Goal: Complete application form

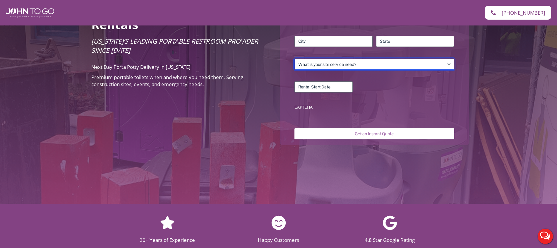
click at [324, 61] on select "What is your site service need? Consumer Construction – Commercial Construction…" at bounding box center [375, 64] width 160 height 11
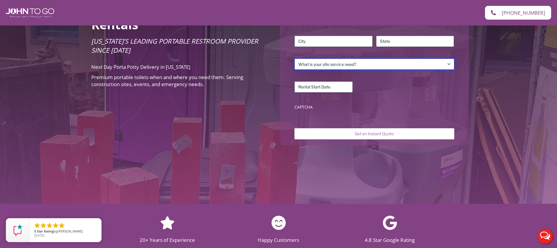
select select "Event"
click at [295, 59] on select "What is your site service need? Consumer Construction – Commercial Construction…" at bounding box center [375, 64] width 160 height 11
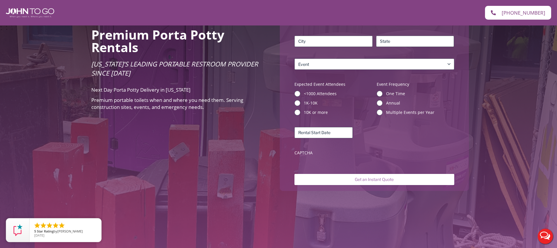
click at [292, 88] on div "Name (Required) First Last Phone (Required) Email (Required) Address (Required)…" at bounding box center [374, 74] width 165 height 174
click at [301, 91] on div "<1000 Attendees" at bounding box center [334, 94] width 78 height 6
click at [298, 91] on input "<1000 Attendees" at bounding box center [298, 94] width 6 height 6
radio input "true"
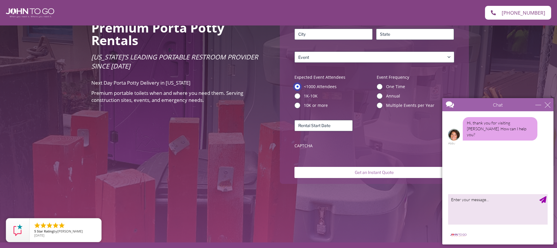
scroll to position [132, 0]
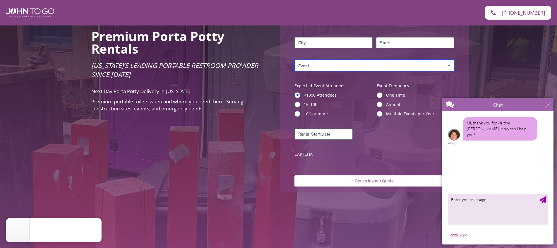
click at [339, 61] on select "What is your site service need? Consumer Construction – Commercial Construction…" at bounding box center [375, 65] width 160 height 11
click at [295, 60] on select "What is your site service need? Consumer Construction – Commercial Construction…" at bounding box center [375, 65] width 160 height 11
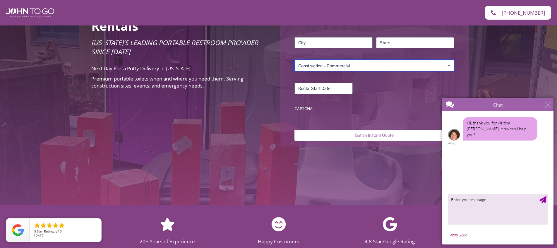
click at [335, 60] on select "What is your site service need? Consumer Construction – Commercial Construction…" at bounding box center [375, 65] width 160 height 11
click at [295, 60] on select "What is your site service need? Consumer Construction – Commercial Construction…" at bounding box center [375, 65] width 160 height 11
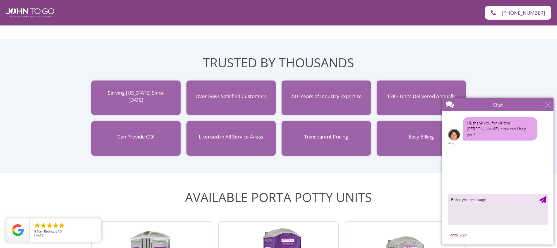
scroll to position [0, 0]
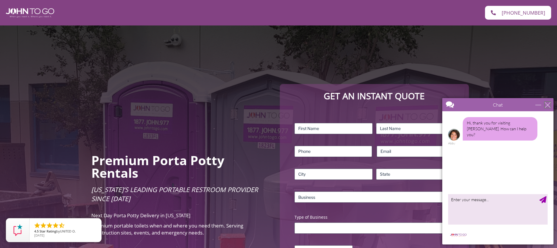
click at [546, 105] on div "close" at bounding box center [548, 105] width 6 height 6
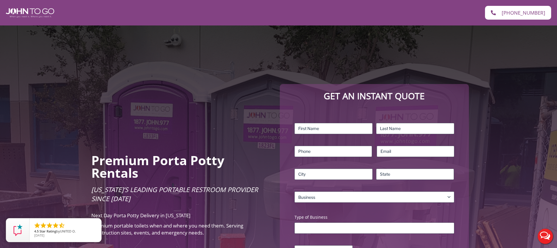
scroll to position [23, 0]
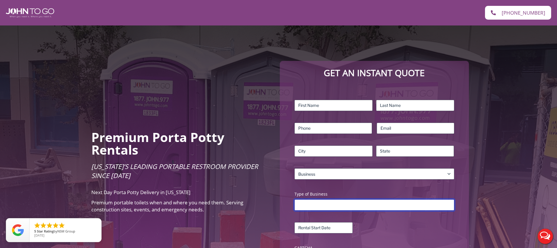
click at [356, 199] on input "Type of Business" at bounding box center [375, 204] width 160 height 11
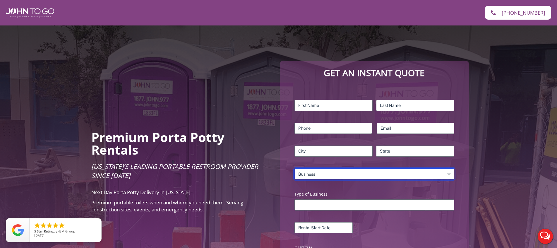
click at [349, 168] on select "What is your site service need? Consumer Construction – Commercial Construction…" at bounding box center [375, 173] width 160 height 11
select select "Event"
click at [295, 168] on select "What is your site service need? Consumer Construction – Commercial Construction…" at bounding box center [375, 173] width 160 height 11
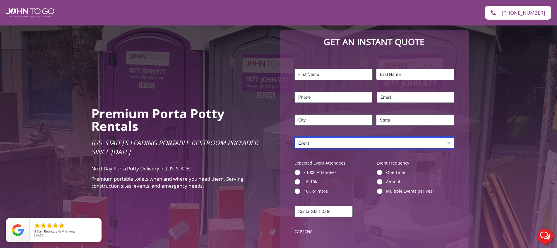
scroll to position [52, 0]
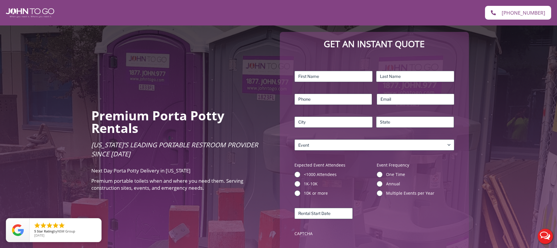
click at [401, 172] on label "One Time" at bounding box center [420, 175] width 68 height 6
click at [383, 172] on input "One Time" at bounding box center [380, 175] width 6 height 6
radio input "true"
click at [389, 181] on label "Annual" at bounding box center [420, 184] width 68 height 6
click at [383, 181] on input "Annual" at bounding box center [380, 184] width 6 height 6
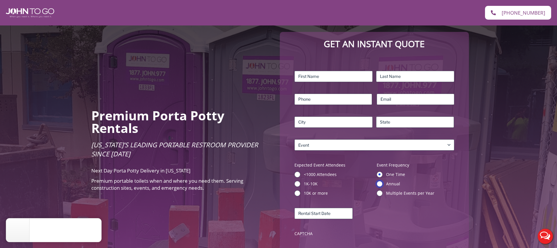
radio input "true"
click at [383, 190] on div "Multiple Events per Year" at bounding box center [416, 193] width 78 height 6
click at [379, 190] on input "Multiple Events per Year" at bounding box center [380, 193] width 6 height 6
radio input "true"
click at [299, 190] on input "10K or more" at bounding box center [298, 193] width 6 height 6
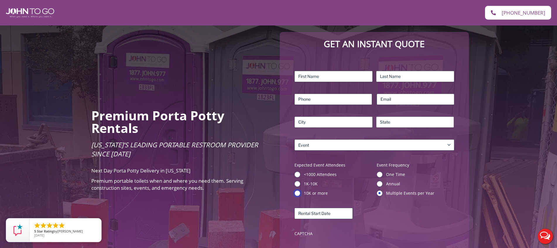
radio input "true"
